Goal: Task Accomplishment & Management: Complete application form

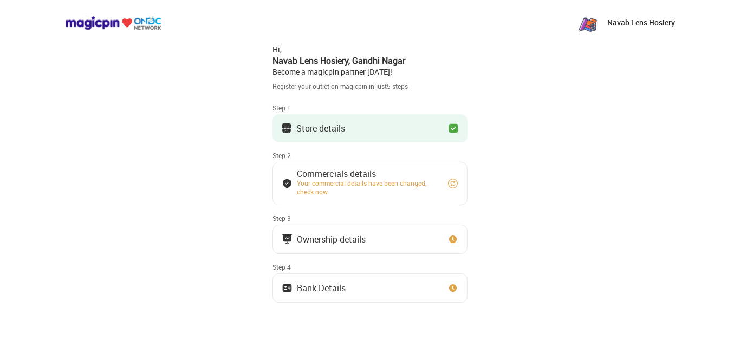
click at [338, 140] on button "Store details" at bounding box center [369, 128] width 195 height 28
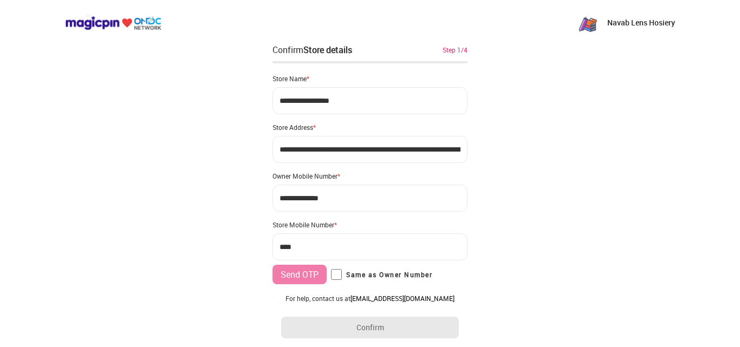
type input "**********"
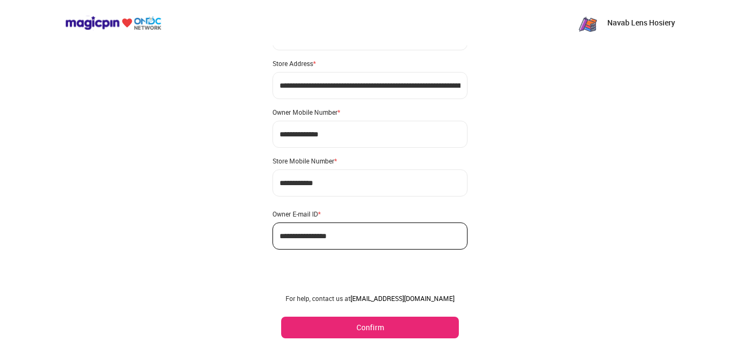
scroll to position [42, 0]
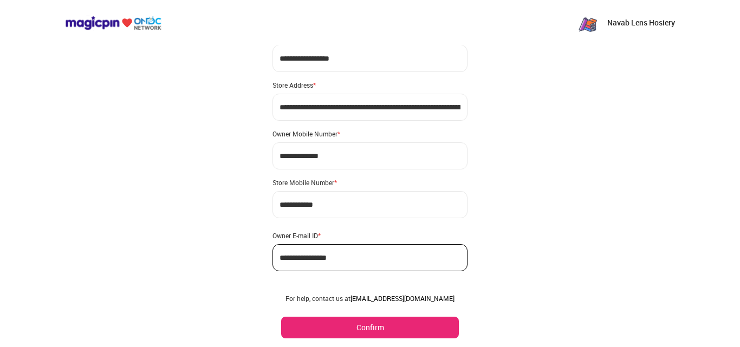
click at [367, 326] on button "Confirm" at bounding box center [370, 328] width 178 height 22
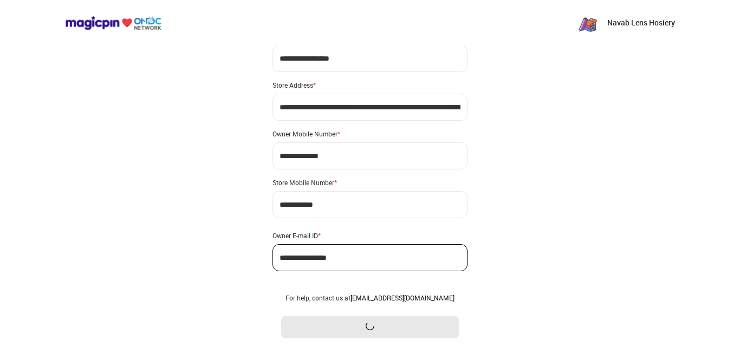
scroll to position [0, 0]
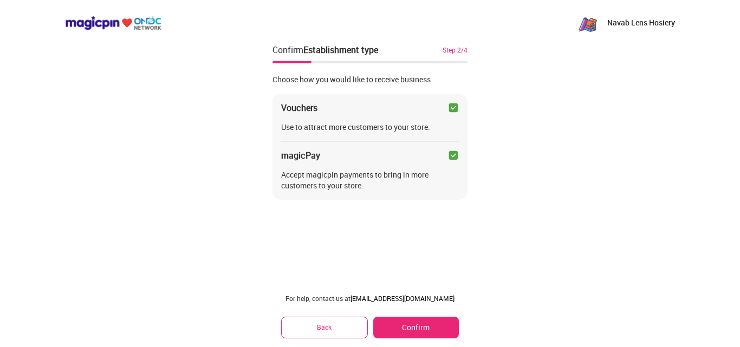
click at [408, 324] on button "Confirm" at bounding box center [416, 328] width 86 height 22
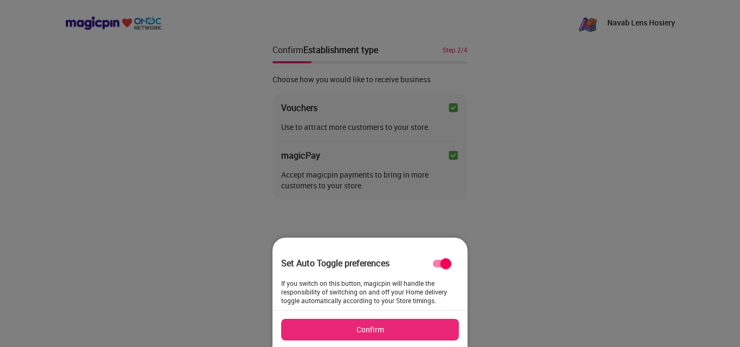
click at [361, 329] on button "Confirm" at bounding box center [370, 330] width 178 height 22
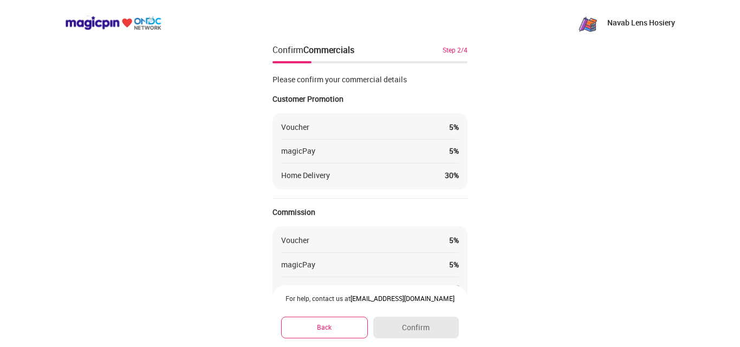
scroll to position [9, 0]
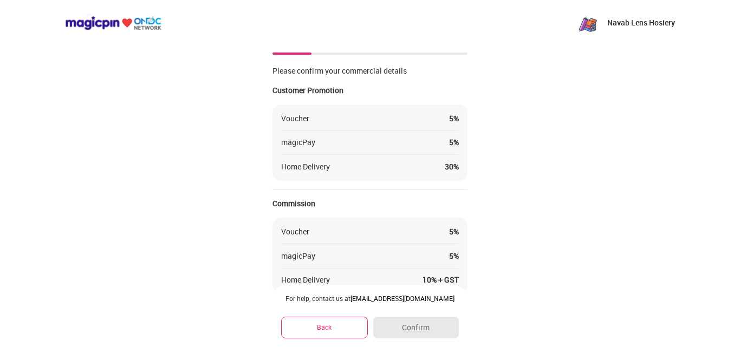
click at [326, 322] on button "Back" at bounding box center [324, 327] width 87 height 21
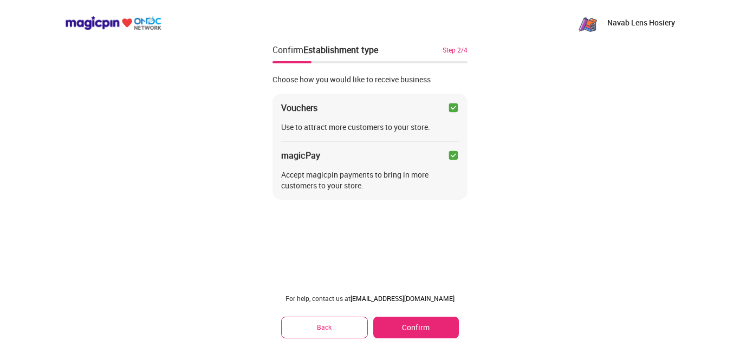
scroll to position [0, 0]
click at [403, 322] on button "Confirm" at bounding box center [416, 328] width 86 height 22
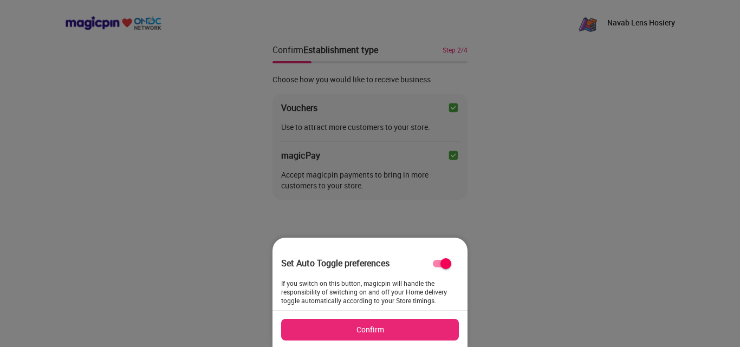
click at [372, 324] on button "Confirm" at bounding box center [370, 330] width 178 height 22
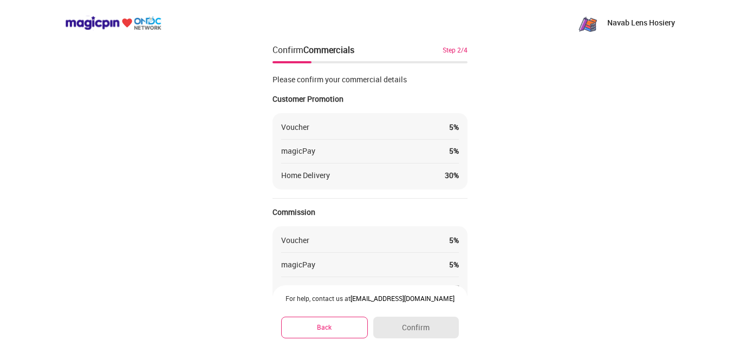
click at [329, 341] on div "For help, contact us at partner@magicpin.in Back Confirm" at bounding box center [369, 316] width 195 height 62
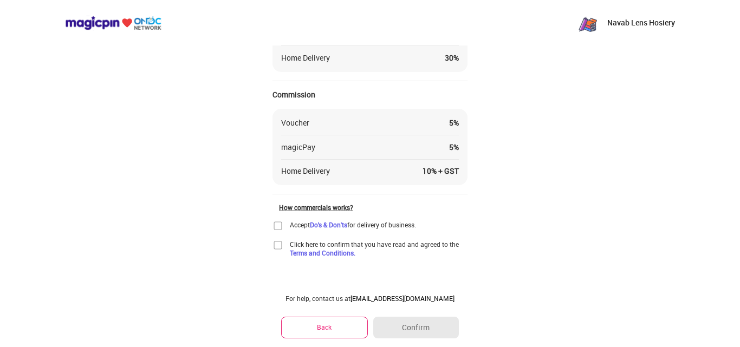
scroll to position [125, 0]
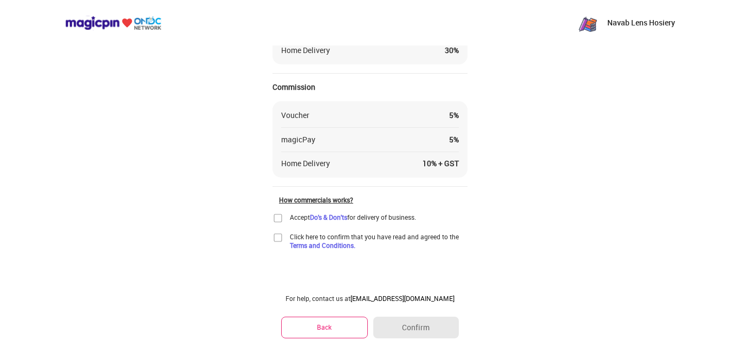
click at [278, 214] on img at bounding box center [277, 218] width 11 height 11
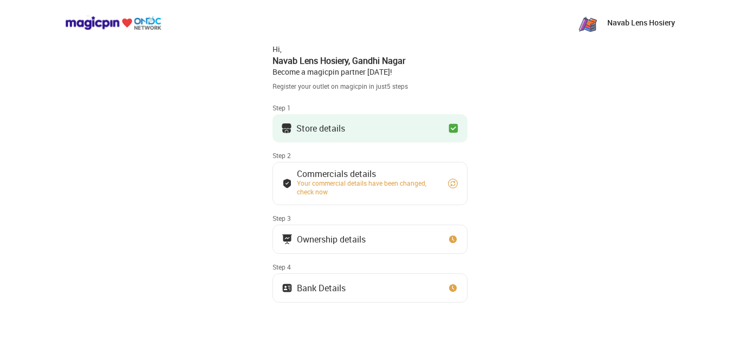
click at [331, 138] on button "Store details" at bounding box center [369, 128] width 195 height 28
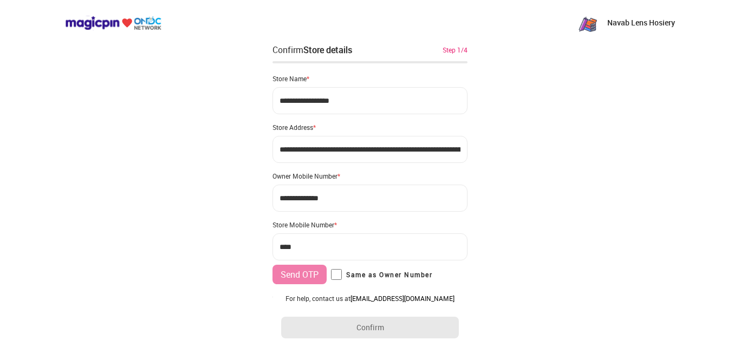
type input "**********"
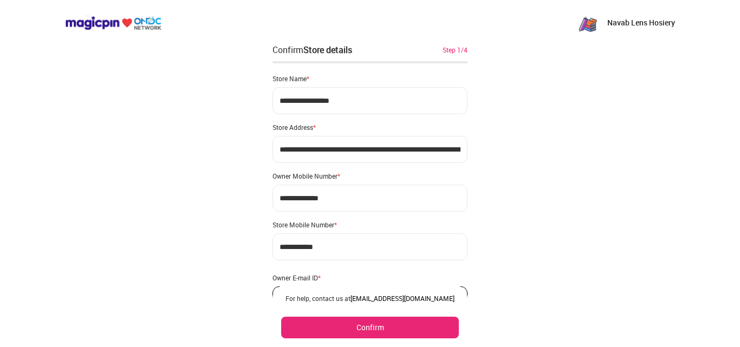
click at [356, 325] on button "Confirm" at bounding box center [370, 328] width 178 height 22
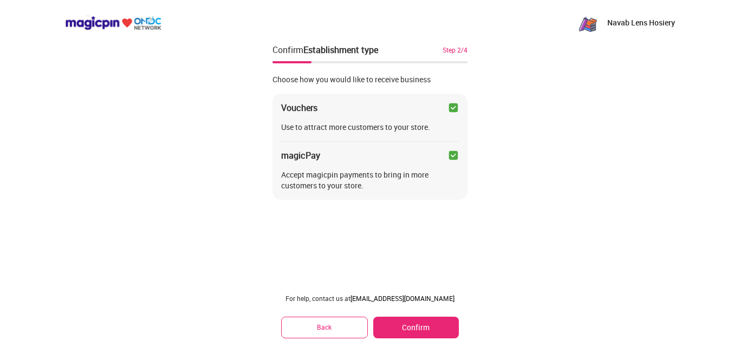
click at [386, 328] on button "Confirm" at bounding box center [416, 328] width 86 height 22
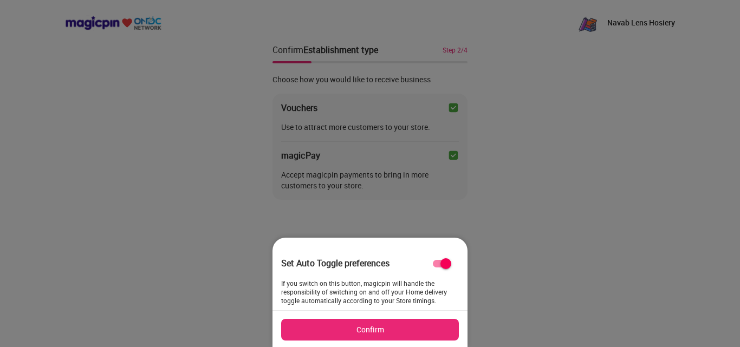
click at [369, 334] on button "Confirm" at bounding box center [370, 330] width 178 height 22
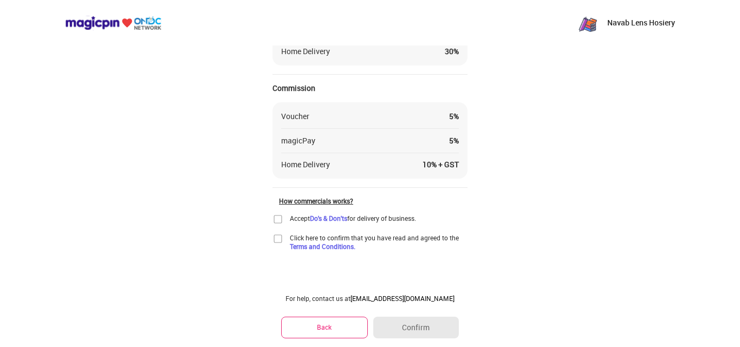
scroll to position [125, 0]
